Goal: Navigation & Orientation: Find specific page/section

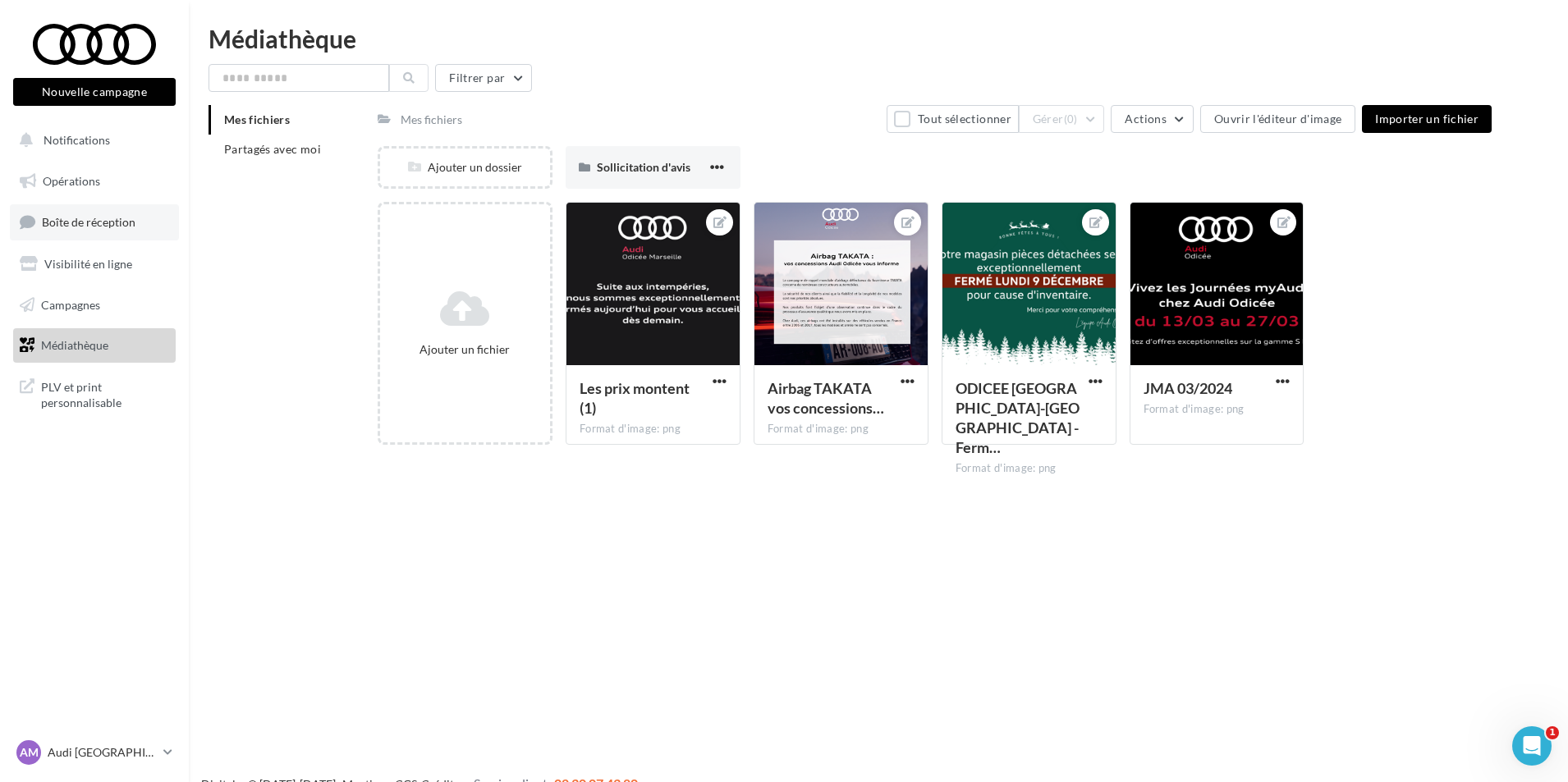
click at [102, 212] on link "Boîte de réception" at bounding box center [94, 222] width 169 height 35
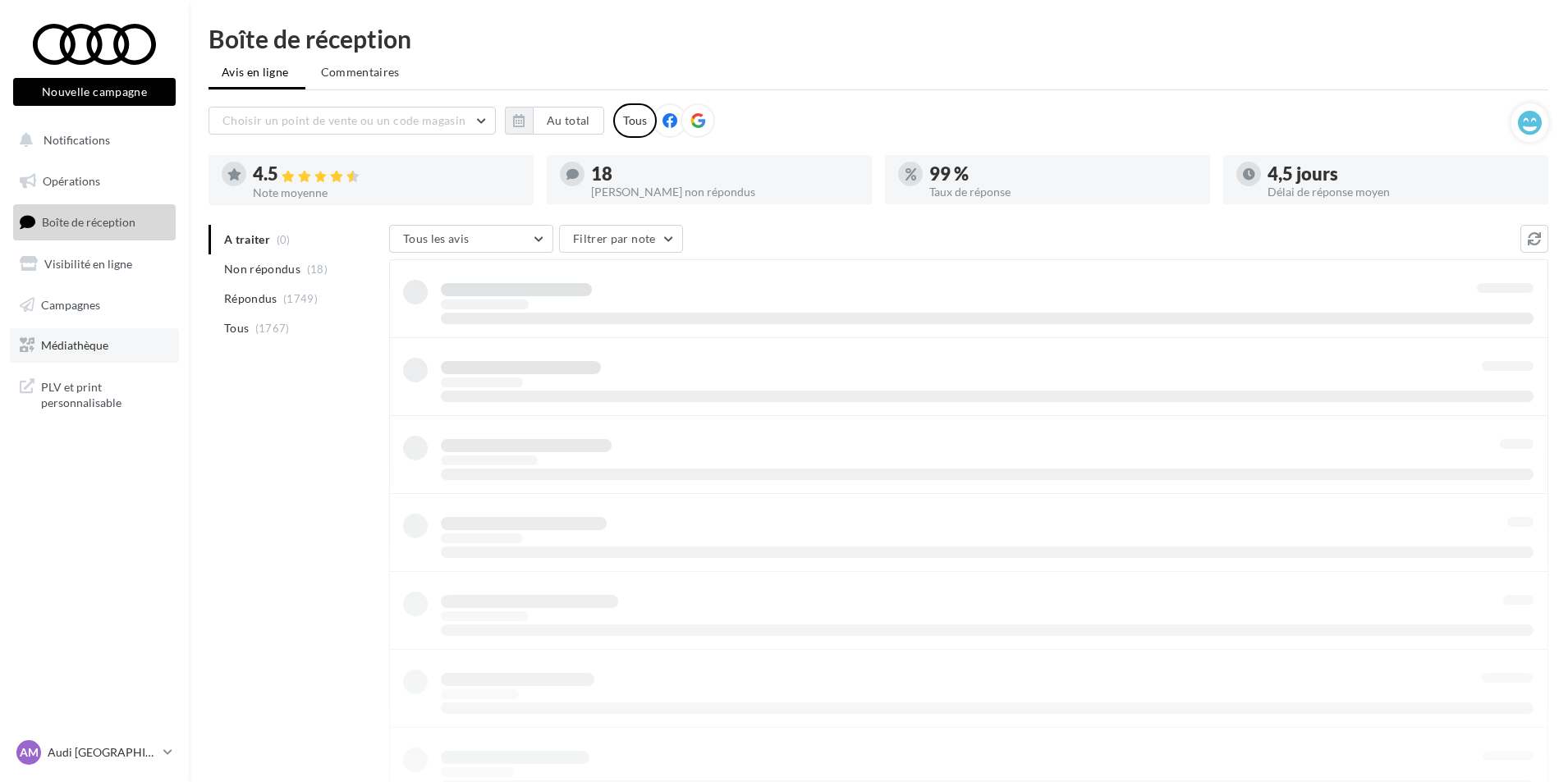
click at [82, 342] on span "Médiathèque" at bounding box center [75, 345] width 68 height 14
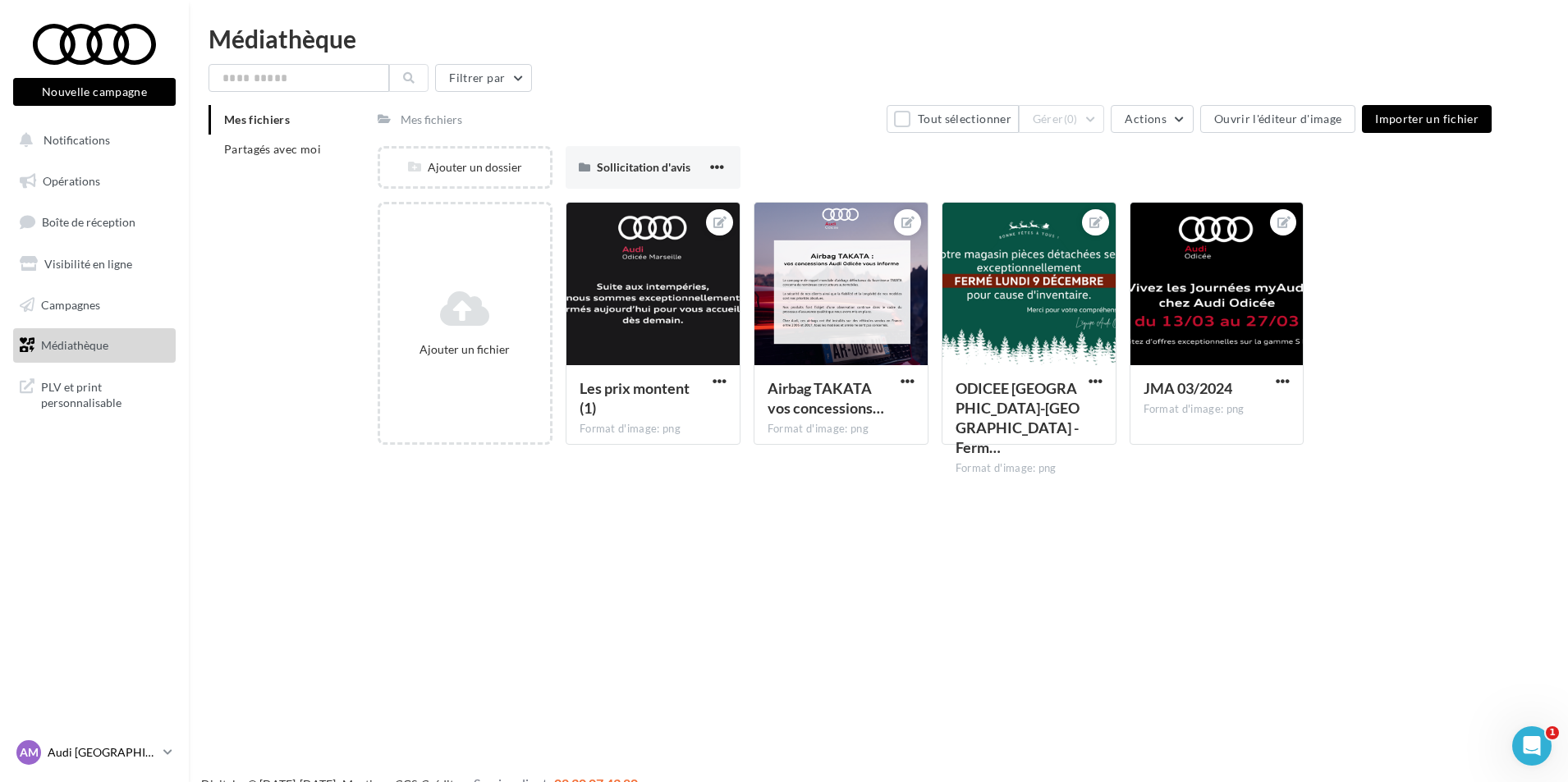
click at [119, 757] on p "Audi [GEOGRAPHIC_DATA]" at bounding box center [102, 752] width 109 height 16
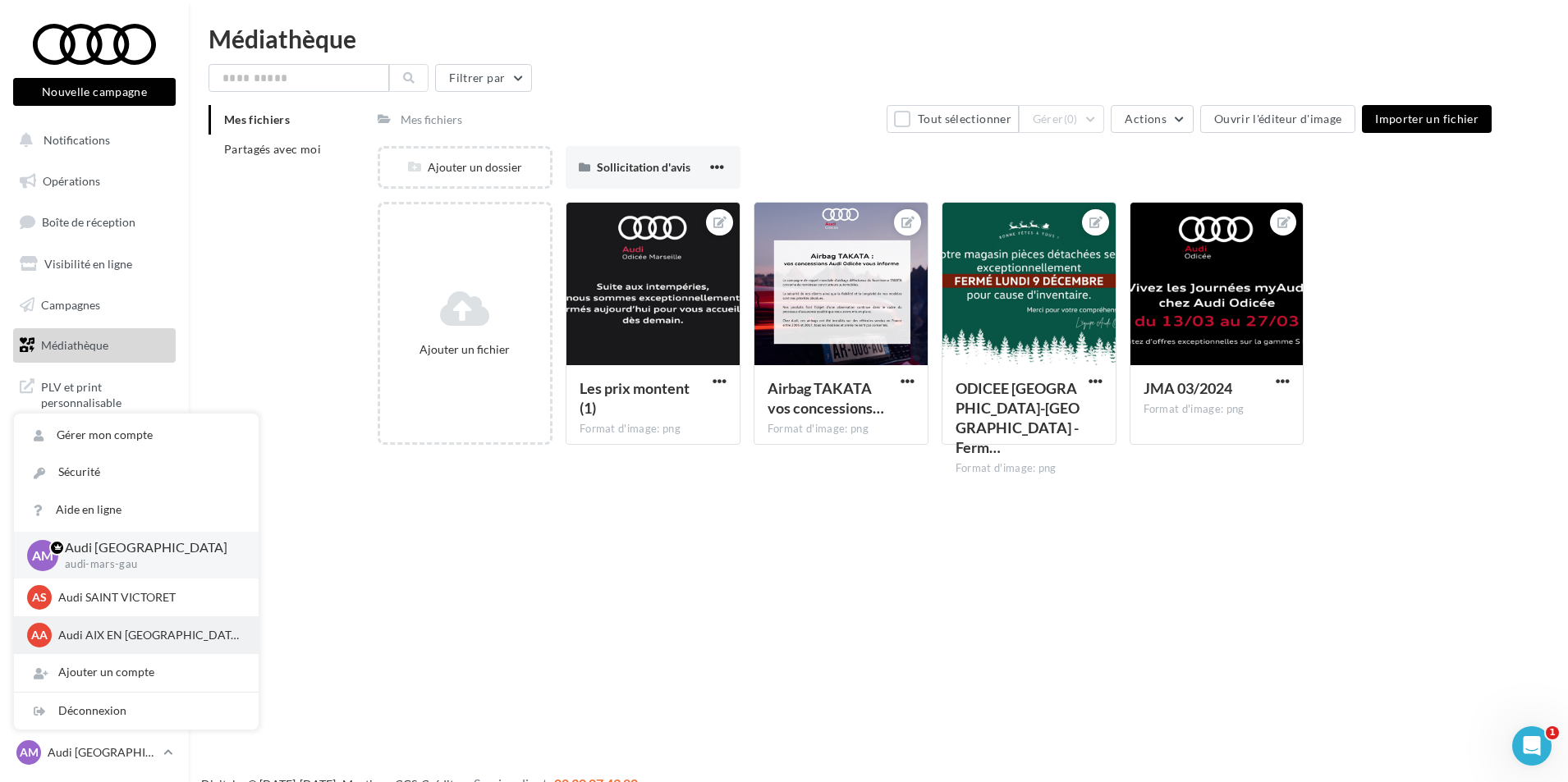
click at [82, 630] on p "Audi AIX EN [GEOGRAPHIC_DATA]" at bounding box center [148, 635] width 181 height 16
